Goal: Transaction & Acquisition: Obtain resource

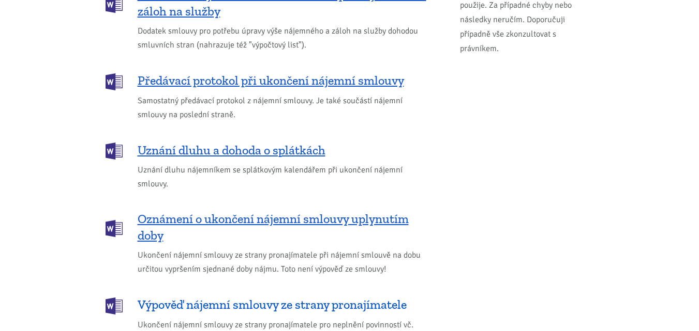
scroll to position [1396, 0]
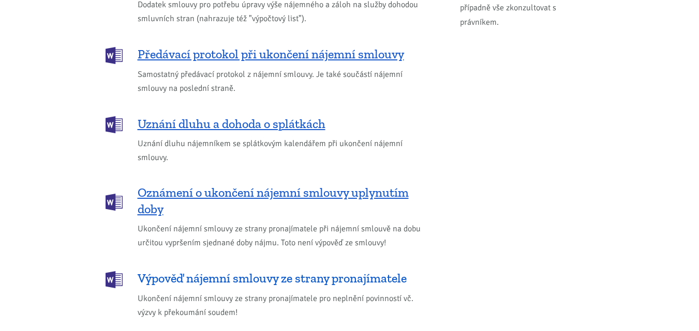
click at [239, 270] on span "Výpověď nájemní smlouvy ze strany pronajímatele" at bounding box center [272, 278] width 269 height 17
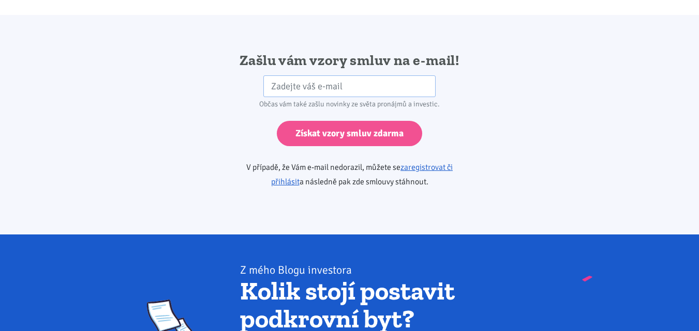
scroll to position [1727, 0]
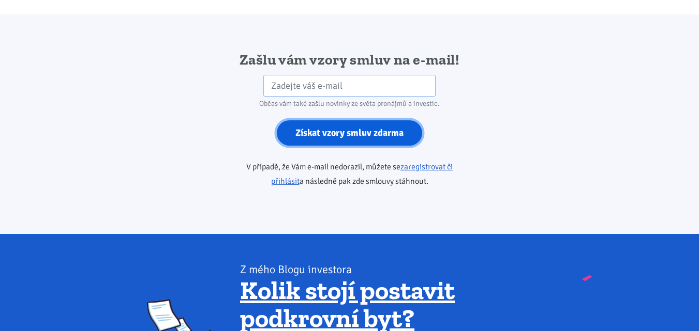
click at [362, 125] on input "Získat vzory smluv zdarma" at bounding box center [349, 132] width 145 height 25
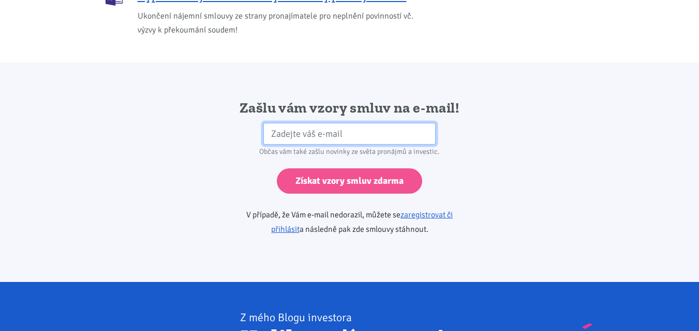
scroll to position [1675, 0]
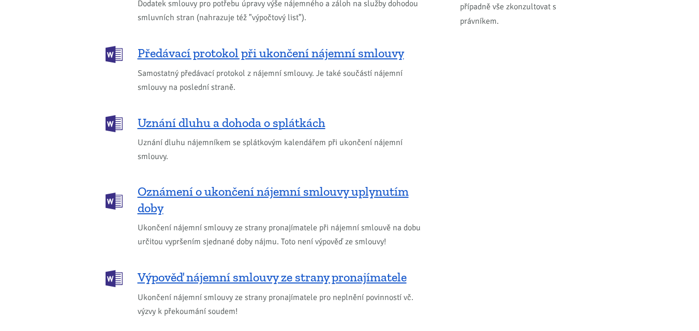
scroll to position [1396, 0]
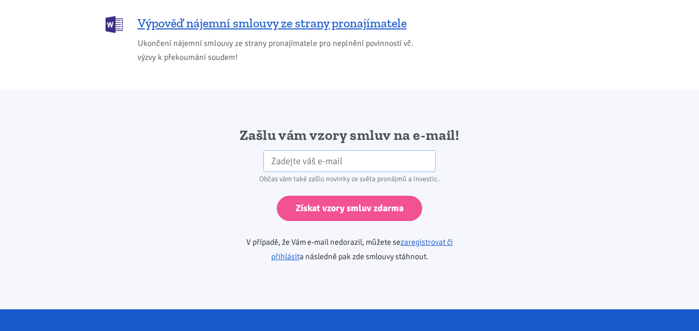
scroll to position [1655, 0]
